Goal: Navigation & Orientation: Find specific page/section

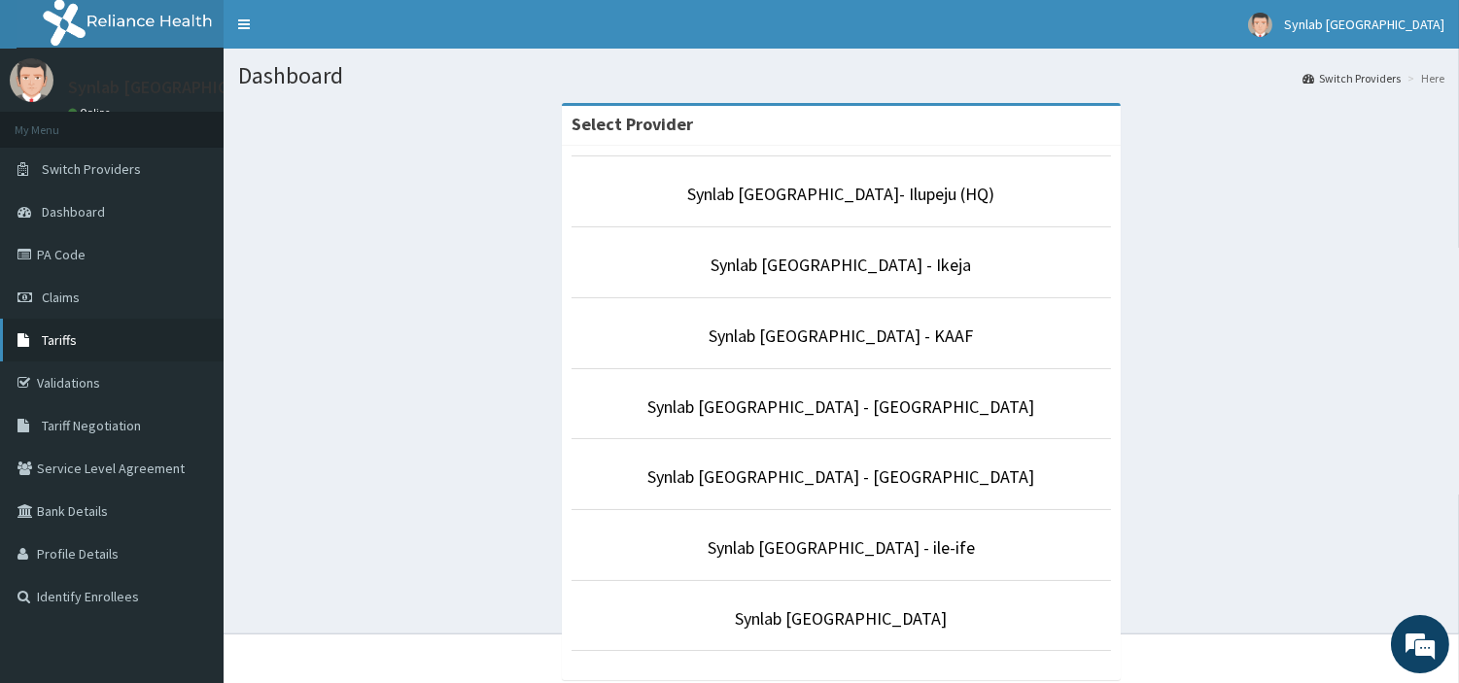
click at [53, 341] on span "Tariffs" at bounding box center [59, 339] width 35 height 17
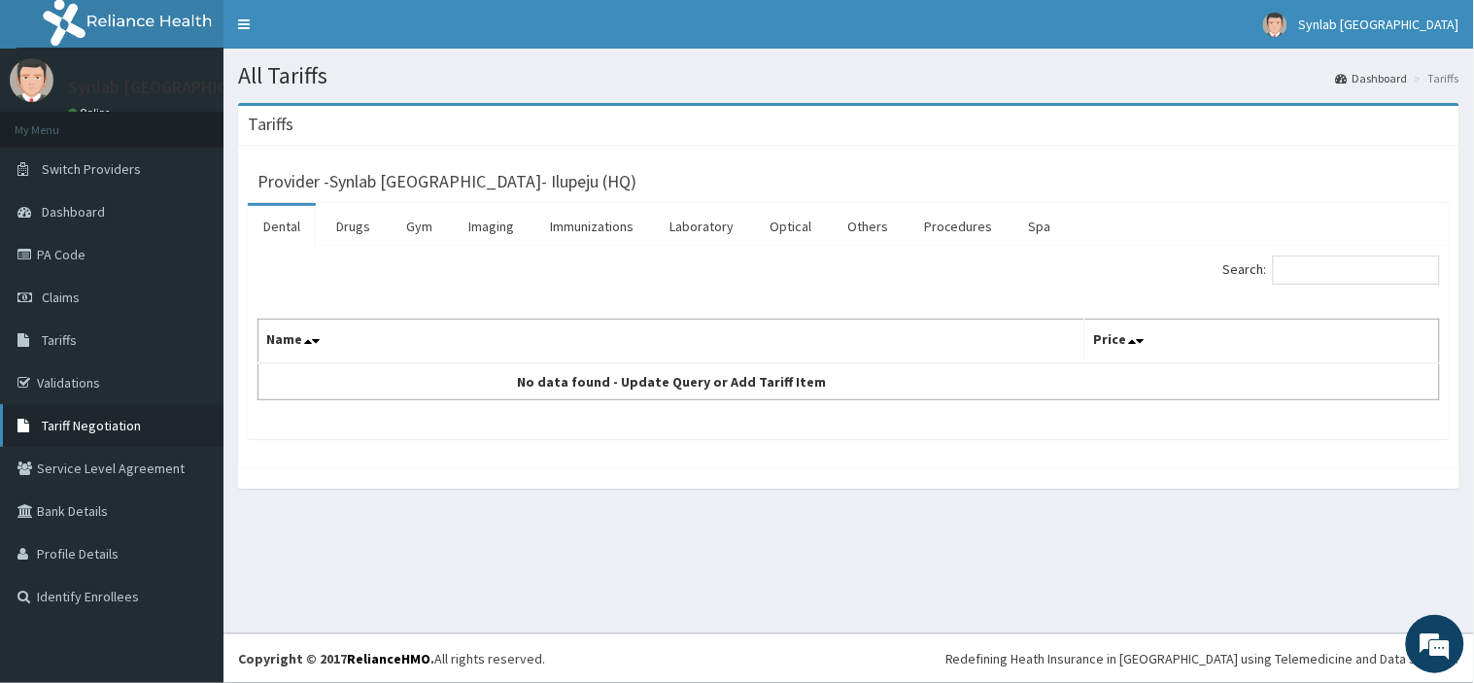
click at [90, 426] on span "Tariff Negotiation" at bounding box center [91, 425] width 99 height 17
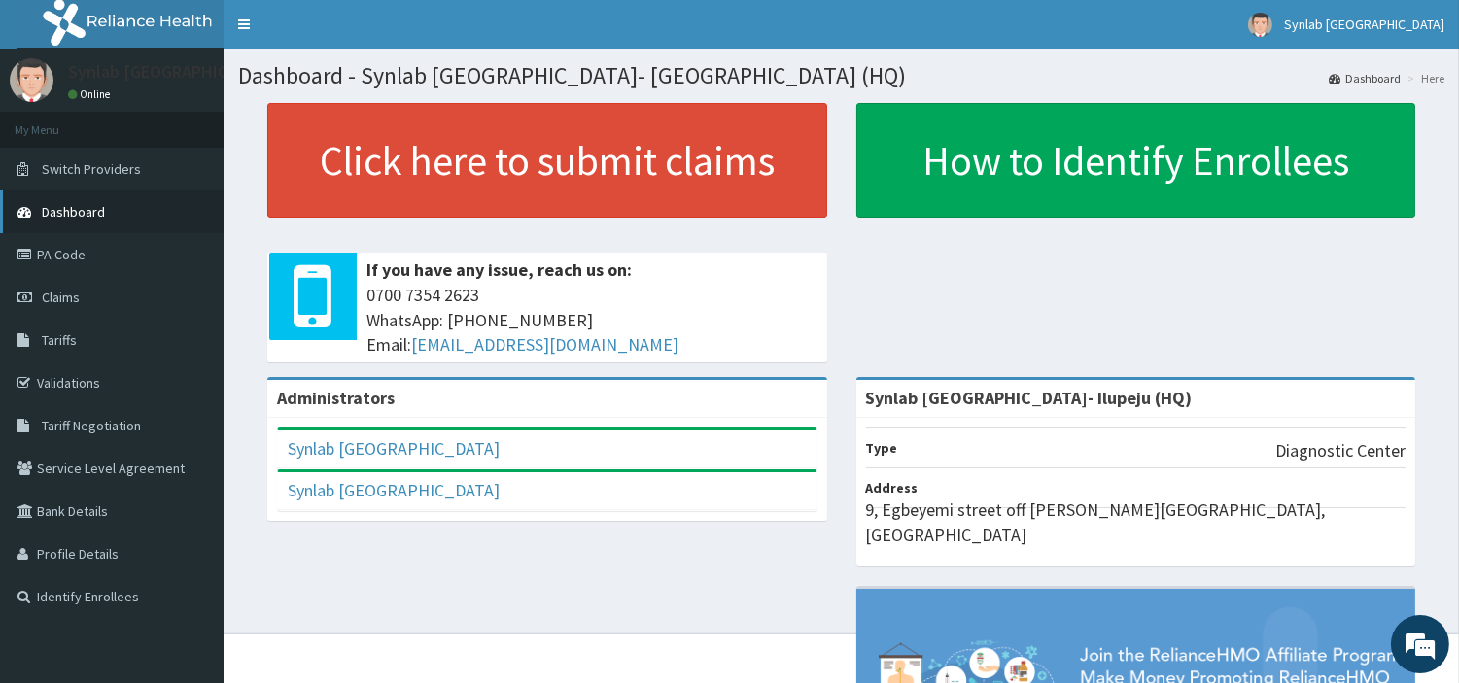
click at [70, 210] on span "Dashboard" at bounding box center [73, 211] width 63 height 17
